Goal: Task Accomplishment & Management: Complete application form

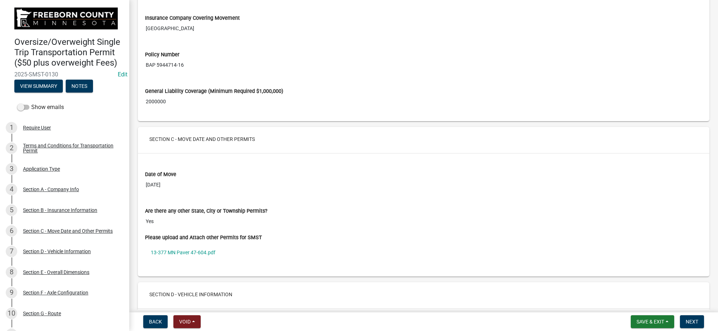
scroll to position [807, 0]
click at [202, 254] on link "13-377 MN Paver 47-604.pdf" at bounding box center [423, 251] width 557 height 17
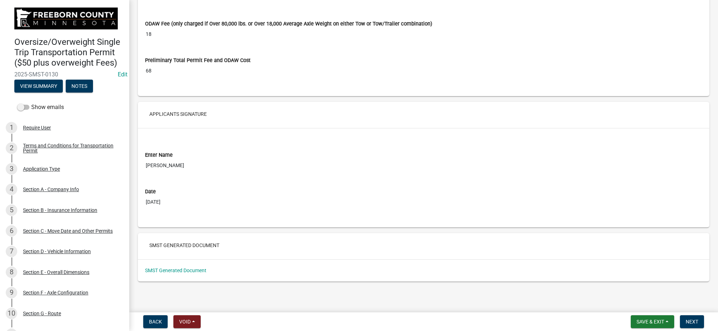
scroll to position [3061, 0]
click at [692, 317] on button "Next" at bounding box center [692, 321] width 24 height 13
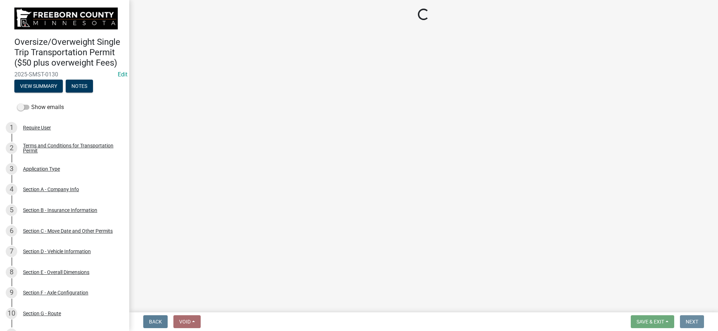
scroll to position [0, 0]
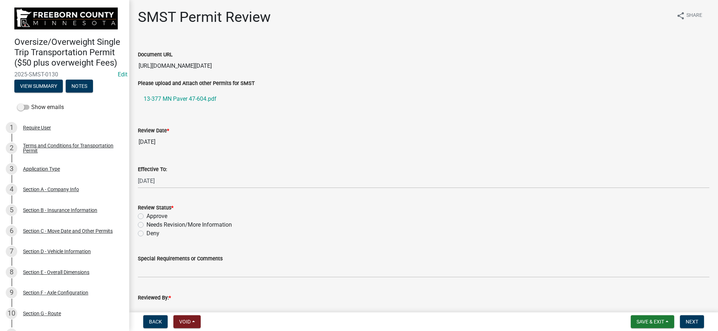
click at [155, 214] on label "Approve" at bounding box center [156, 216] width 21 height 9
click at [151, 214] on input "Approve" at bounding box center [148, 214] width 5 height 5
radio input "true"
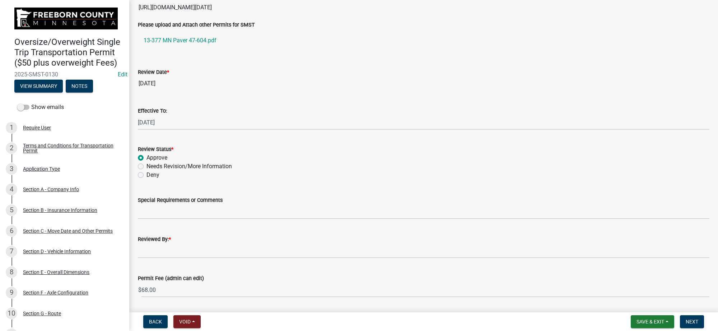
scroll to position [81, 0]
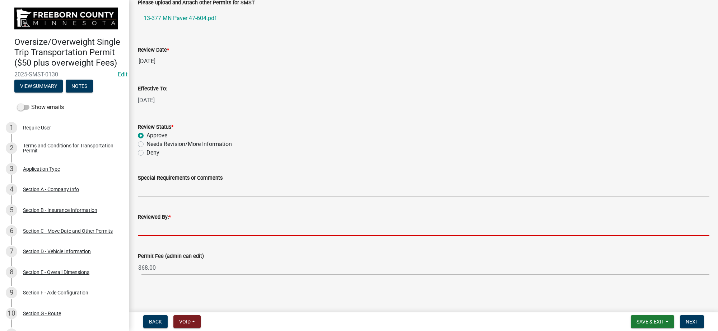
click at [206, 229] on input "Reviewed By: *" at bounding box center [423, 228] width 571 height 15
type input "[PERSON_NAME]"
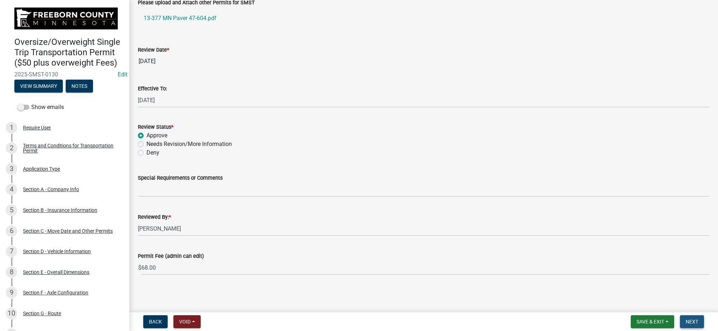
click at [697, 322] on span "Next" at bounding box center [691, 322] width 13 height 6
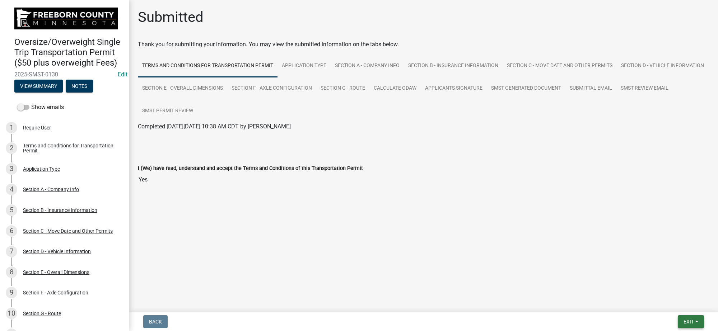
click at [688, 322] on span "Exit" at bounding box center [688, 322] width 10 height 6
click at [680, 304] on button "Save & Exit" at bounding box center [674, 303] width 57 height 17
